Goal: Transaction & Acquisition: Purchase product/service

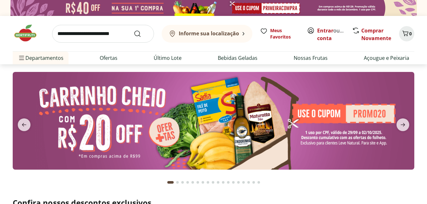
click at [233, 112] on img at bounding box center [214, 120] width 402 height 97
click at [401, 124] on icon "next" at bounding box center [403, 125] width 8 height 8
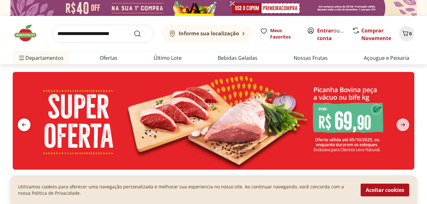
click at [27, 122] on icon "previous" at bounding box center [24, 125] width 8 height 8
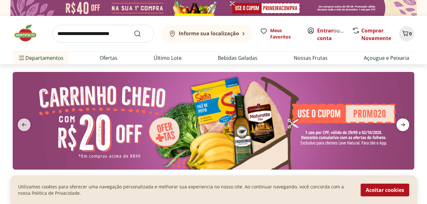
click at [403, 126] on icon "next" at bounding box center [403, 125] width 8 height 8
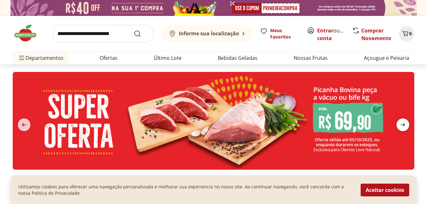
click at [402, 126] on icon "next" at bounding box center [403, 125] width 8 height 8
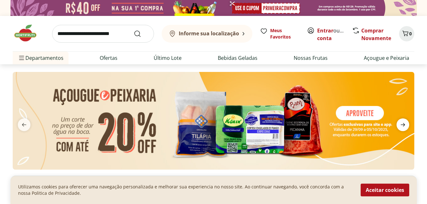
click at [402, 126] on icon "next" at bounding box center [403, 125] width 8 height 8
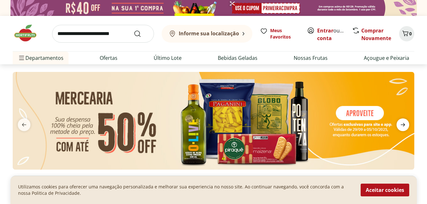
click at [402, 126] on icon "next" at bounding box center [403, 125] width 8 height 8
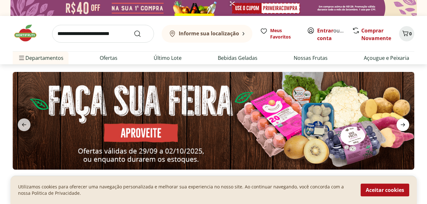
click at [401, 126] on icon "next" at bounding box center [403, 125] width 8 height 8
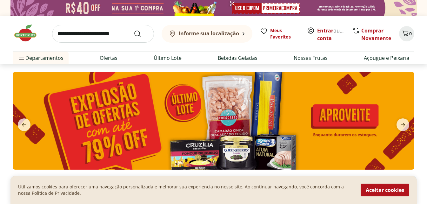
click at [228, 108] on img at bounding box center [214, 120] width 402 height 97
click at [402, 124] on icon "next" at bounding box center [403, 125] width 8 height 8
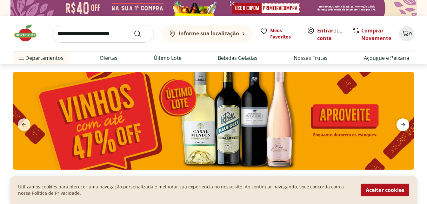
click at [402, 124] on icon "next" at bounding box center [403, 125] width 8 height 8
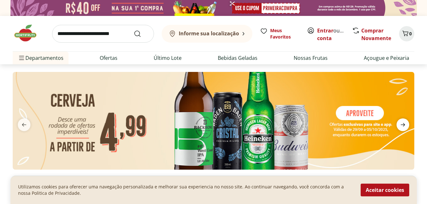
click at [402, 124] on icon "next" at bounding box center [403, 125] width 8 height 8
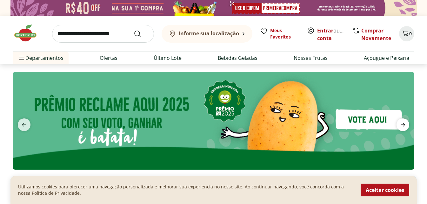
click at [402, 124] on icon "next" at bounding box center [403, 125] width 8 height 8
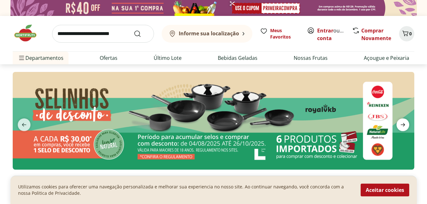
click at [403, 124] on icon "next" at bounding box center [403, 125] width 8 height 8
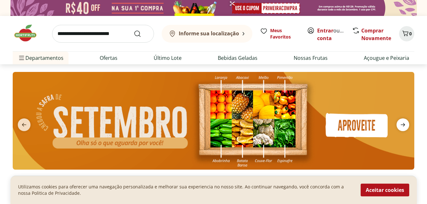
click at [403, 124] on icon "next" at bounding box center [403, 125] width 8 height 8
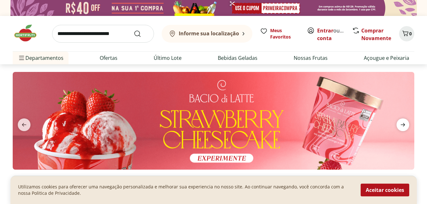
click at [403, 124] on icon "next" at bounding box center [403, 125] width 8 height 8
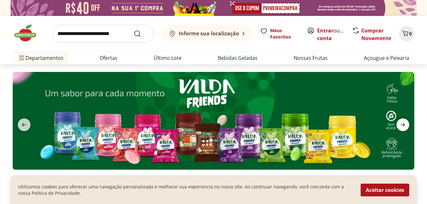
click at [403, 124] on icon "next" at bounding box center [403, 125] width 8 height 8
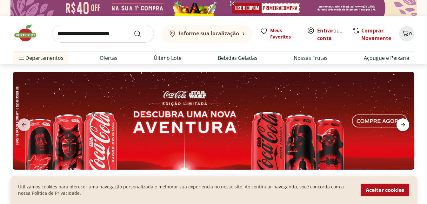
click at [403, 124] on icon "next" at bounding box center [403, 125] width 8 height 8
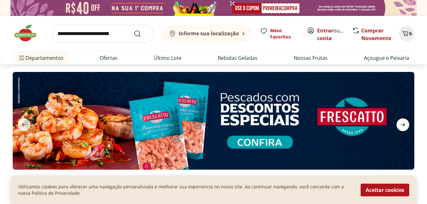
click at [403, 124] on icon "next" at bounding box center [403, 125] width 8 height 8
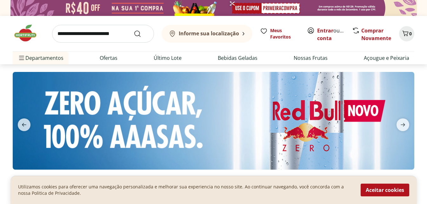
click at [32, 127] on button "previous" at bounding box center [24, 124] width 23 height 13
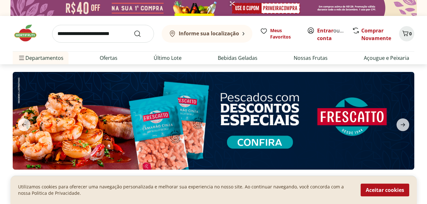
click at [142, 112] on img at bounding box center [214, 120] width 402 height 97
click at [402, 123] on icon "next" at bounding box center [403, 125] width 8 height 8
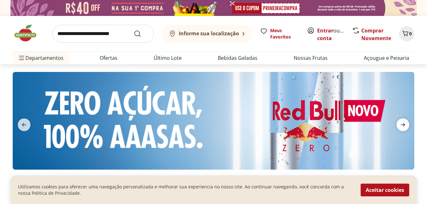
click at [403, 123] on icon "next" at bounding box center [403, 125] width 8 height 8
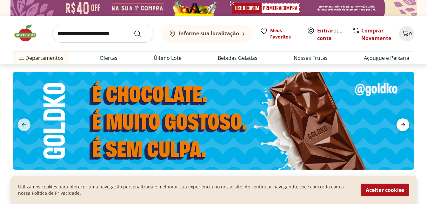
click at [403, 124] on icon "next" at bounding box center [403, 124] width 4 height 3
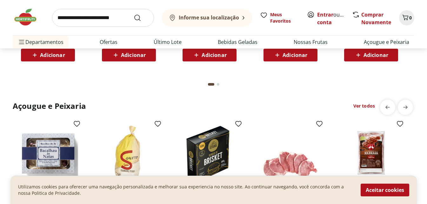
scroll to position [921, 0]
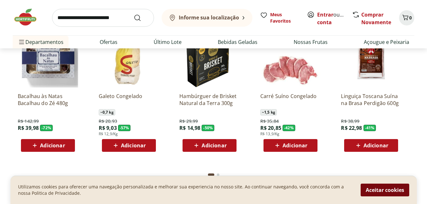
click at [377, 190] on button "Aceitar cookies" at bounding box center [385, 189] width 49 height 13
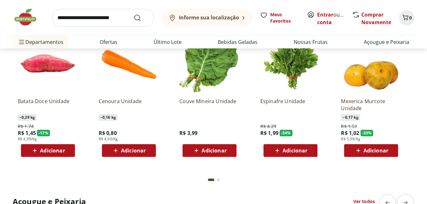
scroll to position [699, 0]
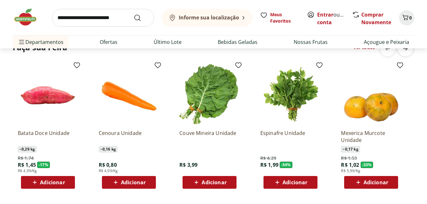
click at [403, 52] on icon "next" at bounding box center [406, 49] width 8 height 8
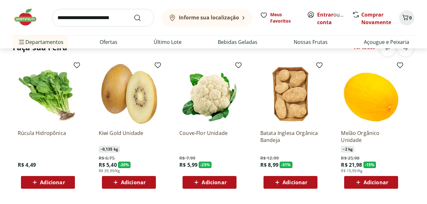
scroll to position [635, 0]
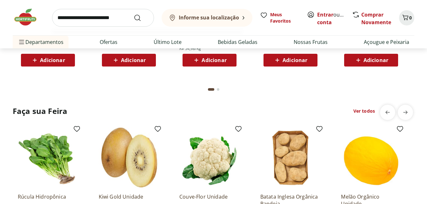
click at [99, 13] on input "search" at bounding box center [103, 18] width 102 height 18
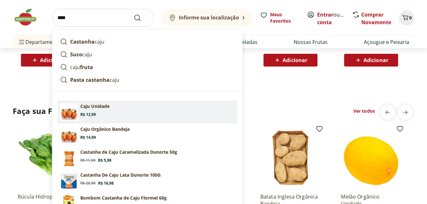
click at [103, 110] on section "Caju Unidade Price: R$ 12,99" at bounding box center [157, 110] width 154 height 14
type input "**********"
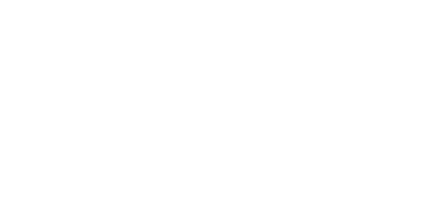
select select "**********"
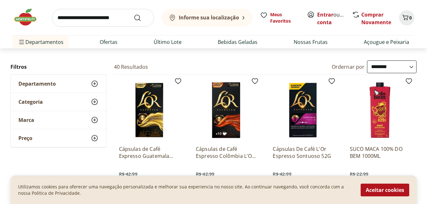
scroll to position [64, 0]
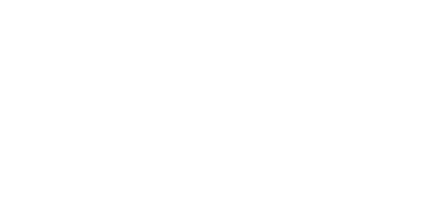
select select "**********"
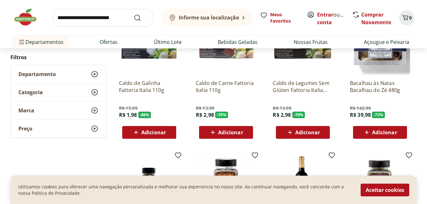
scroll to position [159, 0]
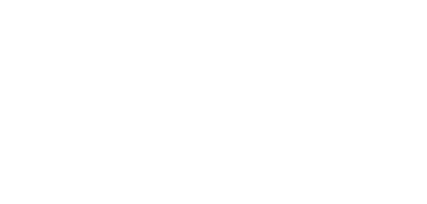
select select "**********"
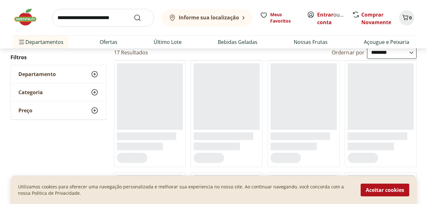
scroll to position [64, 0]
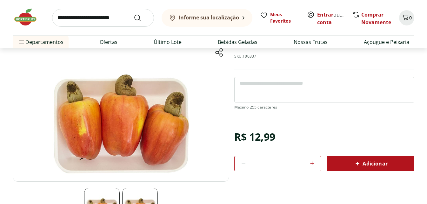
scroll to position [64, 0]
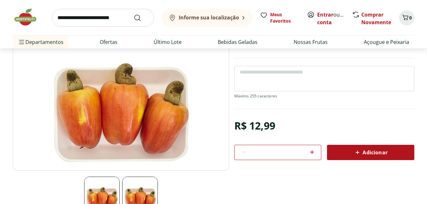
click at [138, 189] on img at bounding box center [140, 194] width 36 height 36
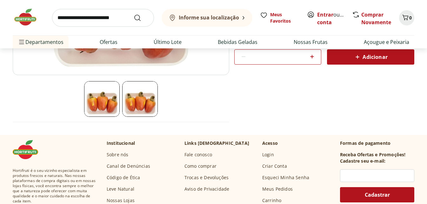
click at [114, 96] on img at bounding box center [102, 99] width 36 height 36
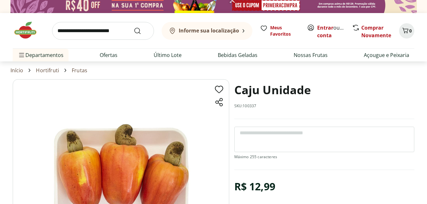
scroll to position [0, 0]
